Goal: Navigation & Orientation: Find specific page/section

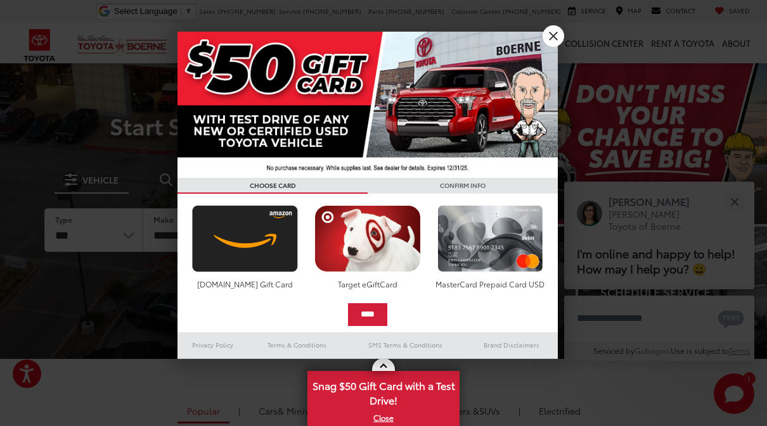
click at [554, 32] on link "X" at bounding box center [553, 36] width 22 height 22
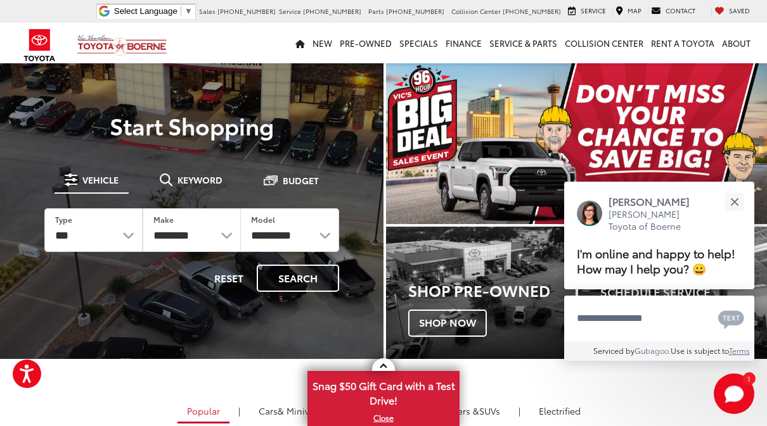
click at [733, 198] on div "Close" at bounding box center [734, 202] width 8 height 8
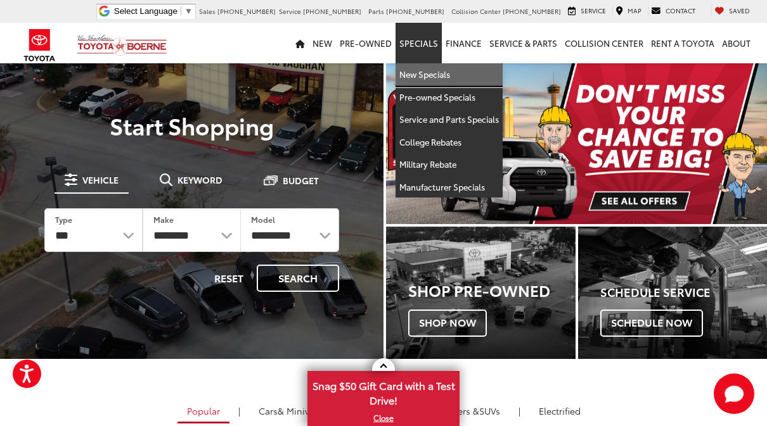
click at [421, 76] on link "New Specials" at bounding box center [448, 74] width 107 height 23
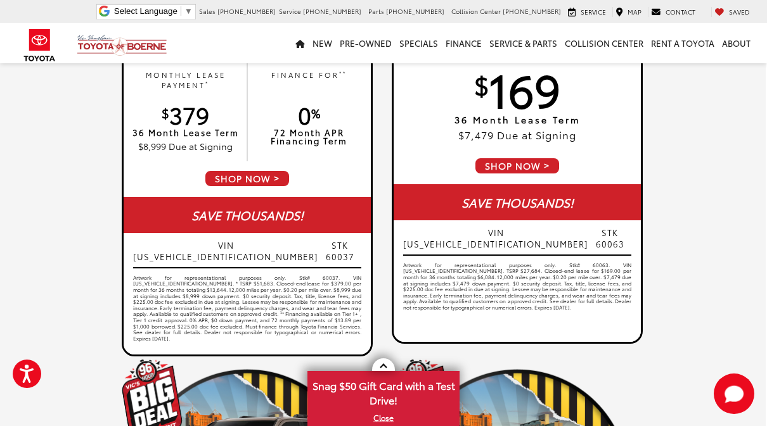
scroll to position [328, 1]
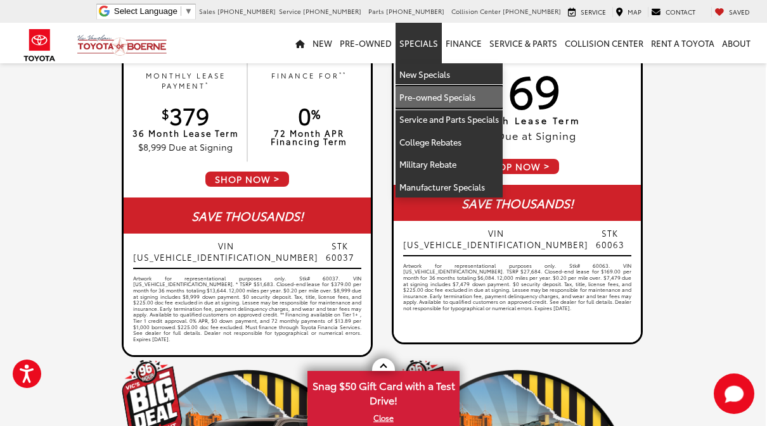
click at [464, 99] on link "Pre-owned Specials" at bounding box center [448, 97] width 107 height 23
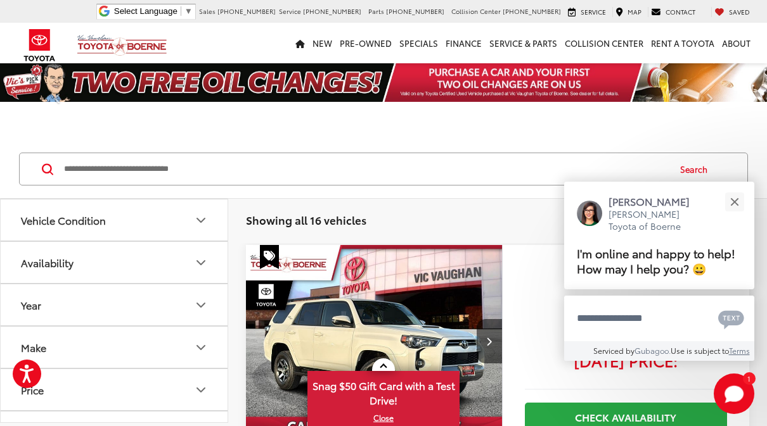
click at [731, 189] on button "Close" at bounding box center [733, 201] width 27 height 27
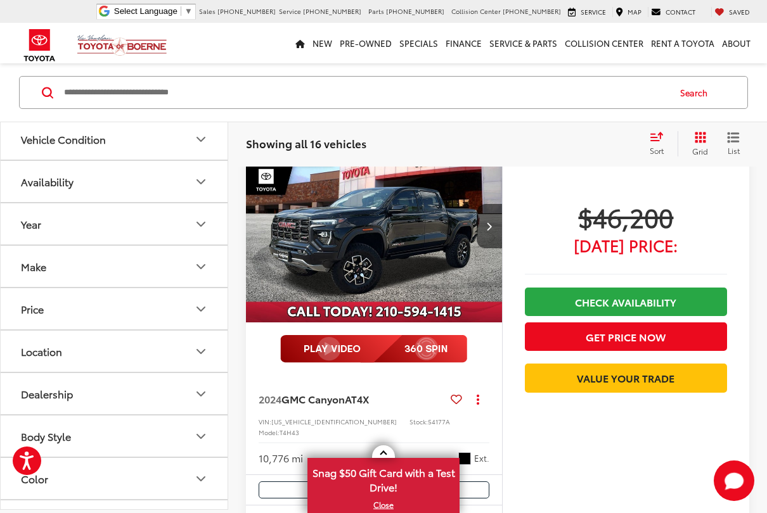
scroll to position [1937, 0]
